Goal: Task Accomplishment & Management: Use online tool/utility

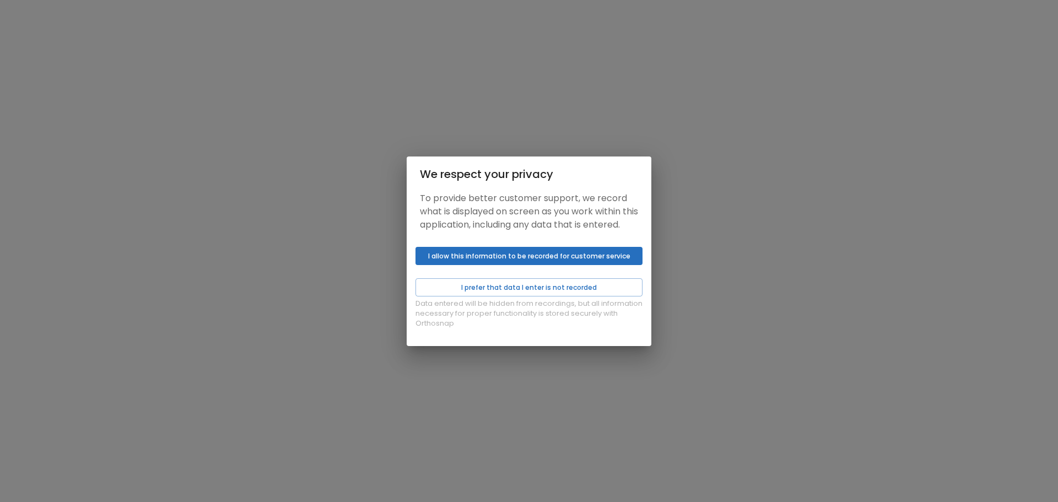
click at [529, 265] on button "I allow this information to be recorded for customer service" at bounding box center [528, 256] width 227 height 18
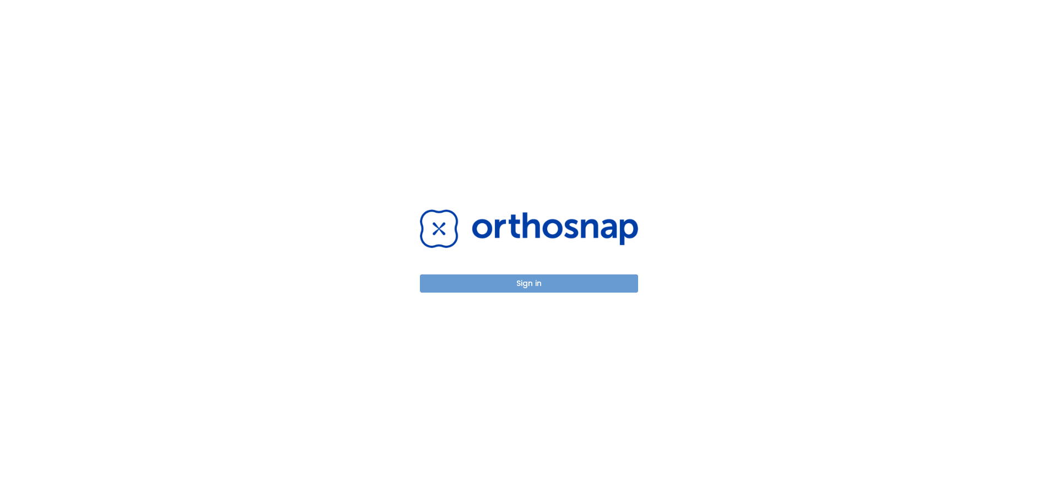
click at [542, 275] on button "Sign in" at bounding box center [529, 283] width 218 height 18
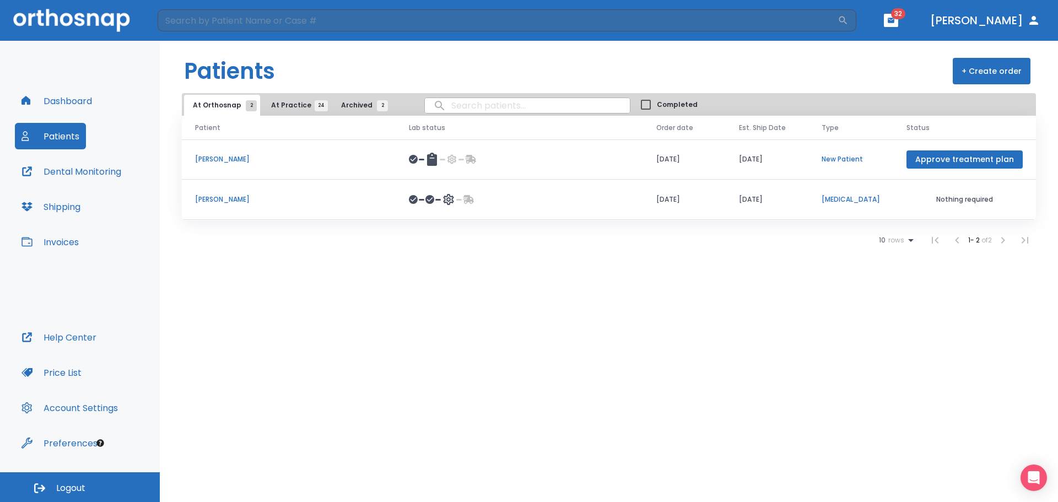
click at [228, 200] on p "[PERSON_NAME]" at bounding box center [288, 199] width 187 height 10
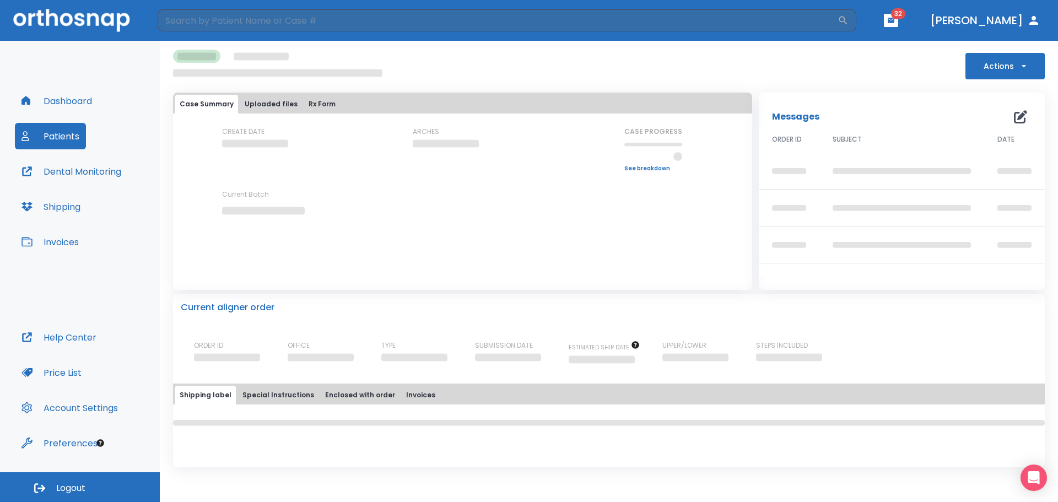
click at [1024, 73] on button "Actions" at bounding box center [1004, 66] width 79 height 26
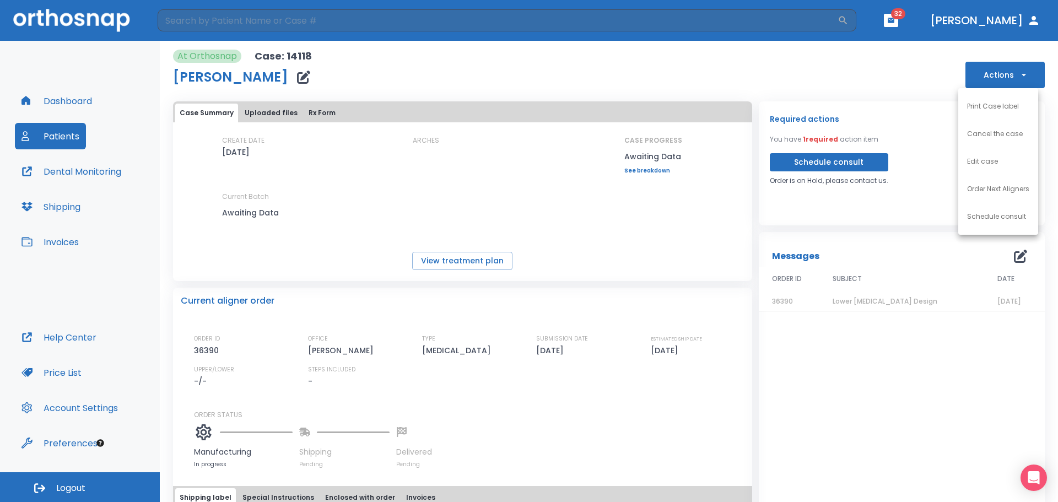
click at [1013, 73] on div at bounding box center [529, 251] width 1058 height 502
drag, startPoint x: 905, startPoint y: 78, endPoint x: 895, endPoint y: 86, distance: 12.6
click at [901, 81] on div "At Orthosnap Case: 14118 Natalia Leonova Actions" at bounding box center [609, 69] width 872 height 39
click at [755, 100] on div "Required actions You have 1 required action item Schedule consult Order is on H…" at bounding box center [898, 332] width 293 height 475
click at [856, 166] on button "Schedule consult" at bounding box center [829, 162] width 118 height 18
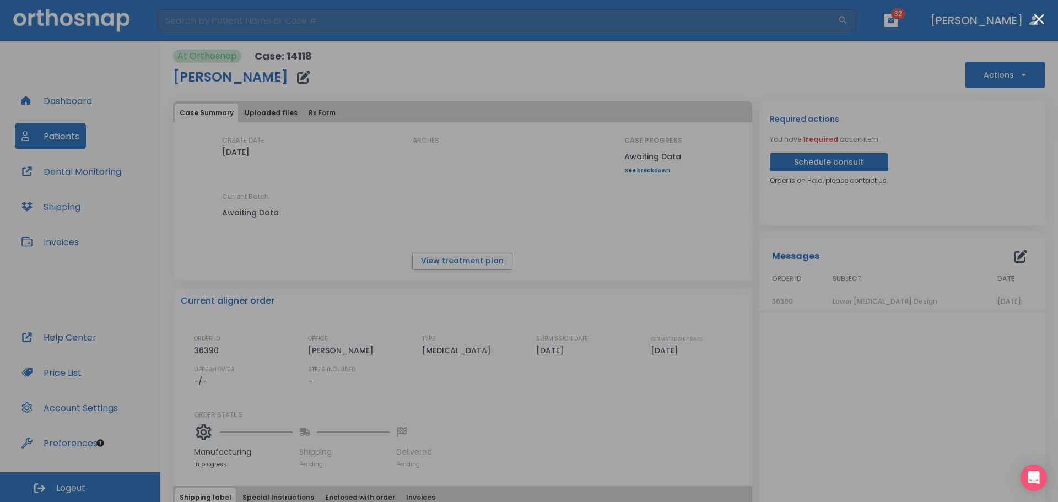
click at [1042, 18] on button "Close modal" at bounding box center [1039, 19] width 10 height 10
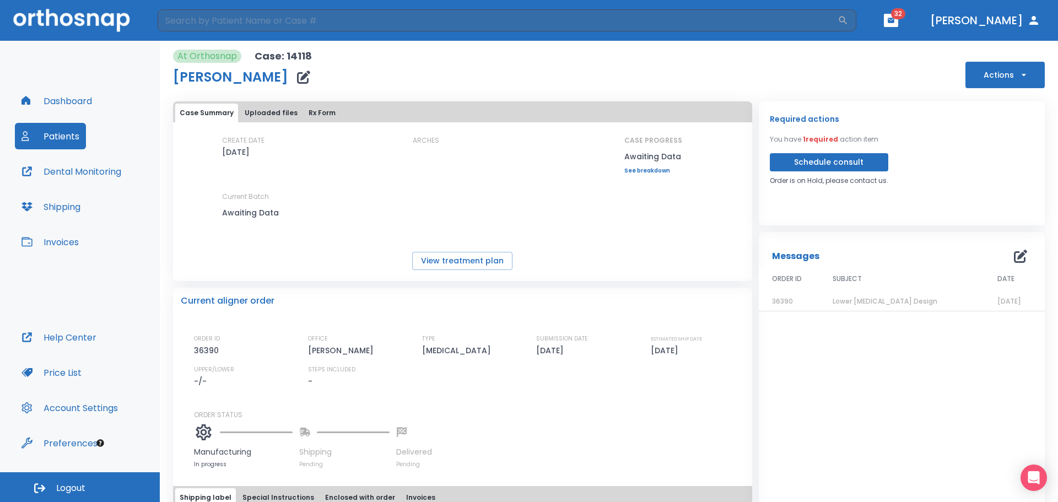
click at [260, 111] on button "Uploaded files" at bounding box center [271, 113] width 62 height 19
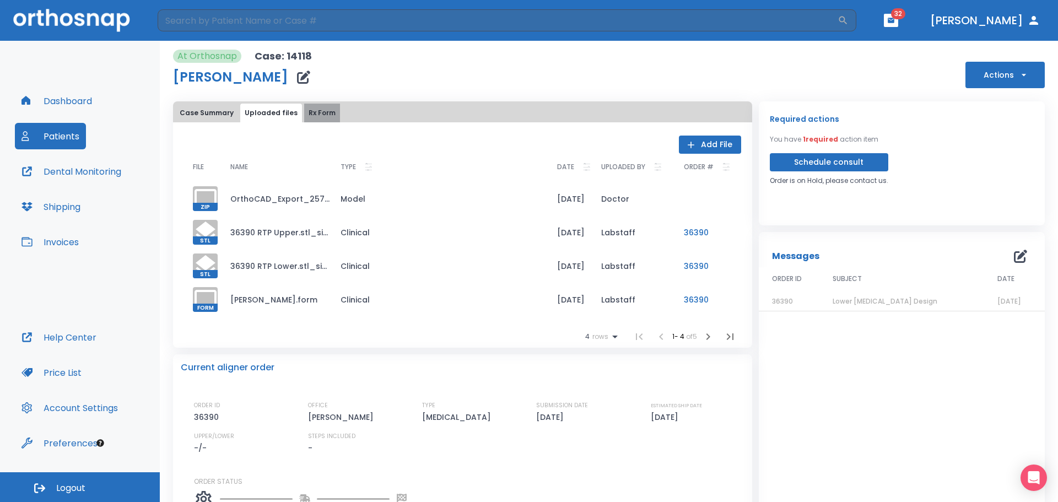
click at [319, 113] on button "Rx Form" at bounding box center [322, 113] width 36 height 19
